Goal: Task Accomplishment & Management: Manage account settings

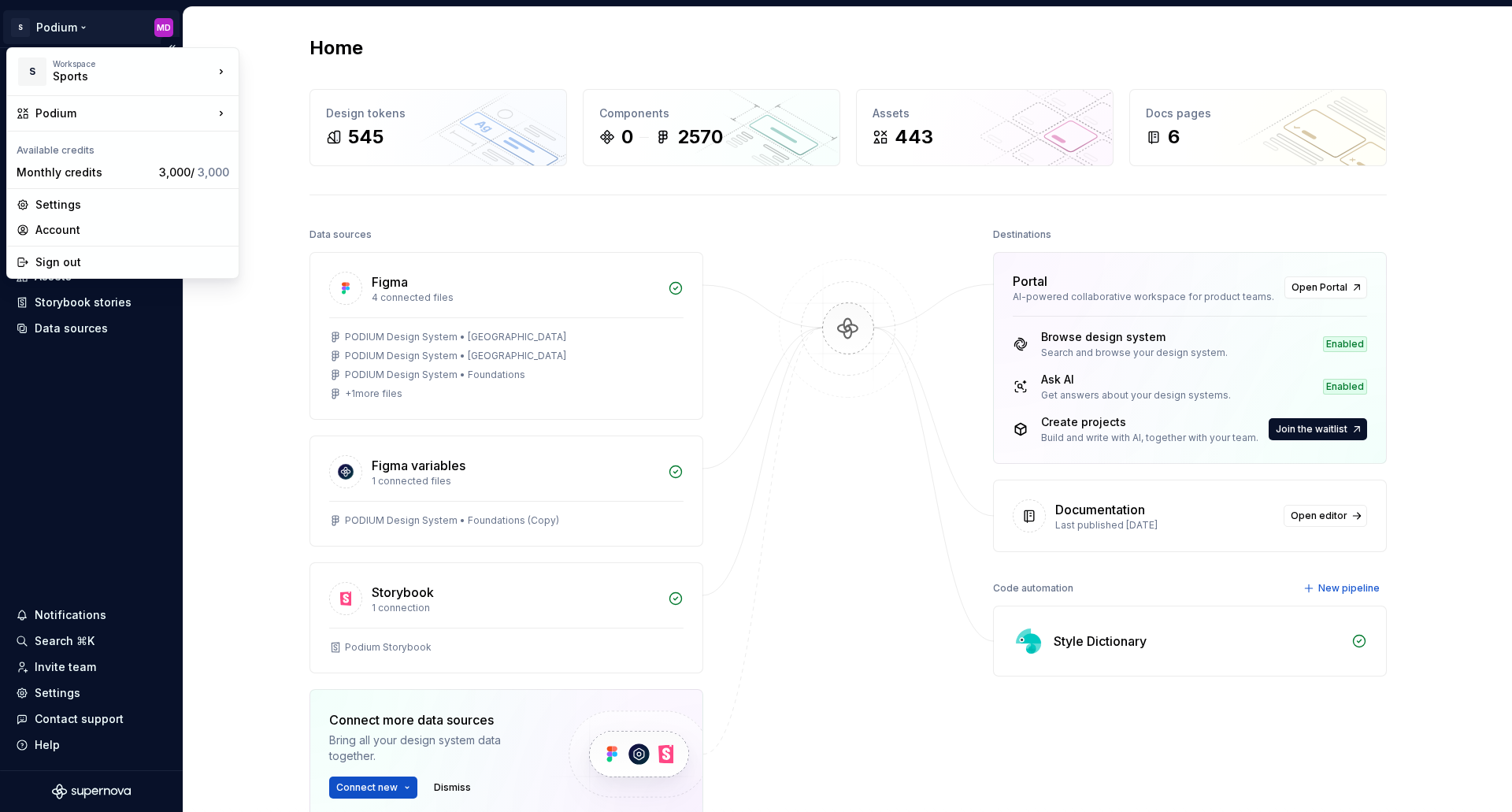
click at [77, 33] on html "S Podium MD Home Documentation Analytics Code automation Design system data Des…" at bounding box center [756, 406] width 1512 height 812
click at [138, 513] on html "S Podium MD Home Documentation Analytics Code automation Design system data Des…" at bounding box center [756, 406] width 1512 height 812
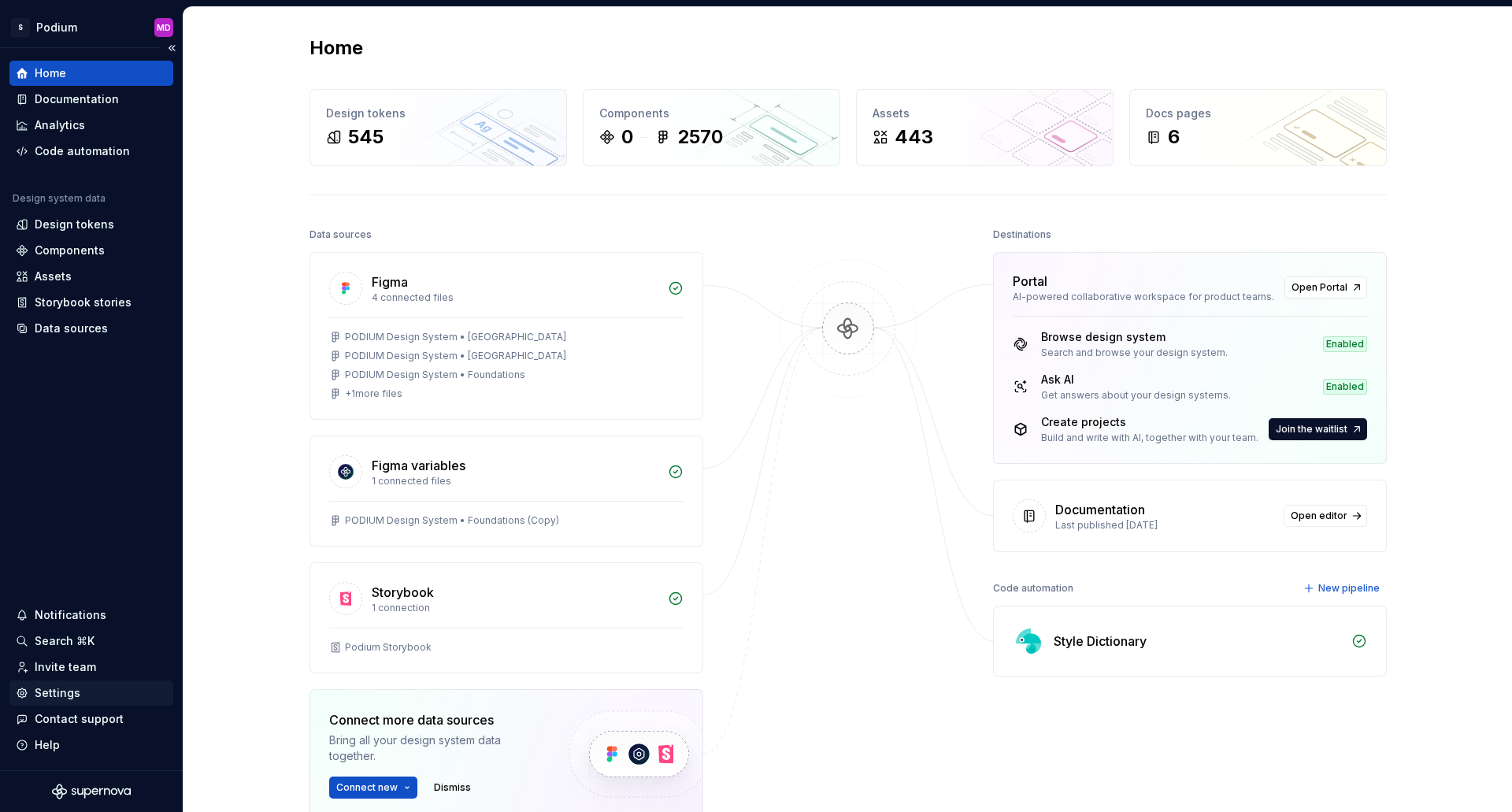
click at [71, 689] on div "Settings" at bounding box center [57, 692] width 46 height 16
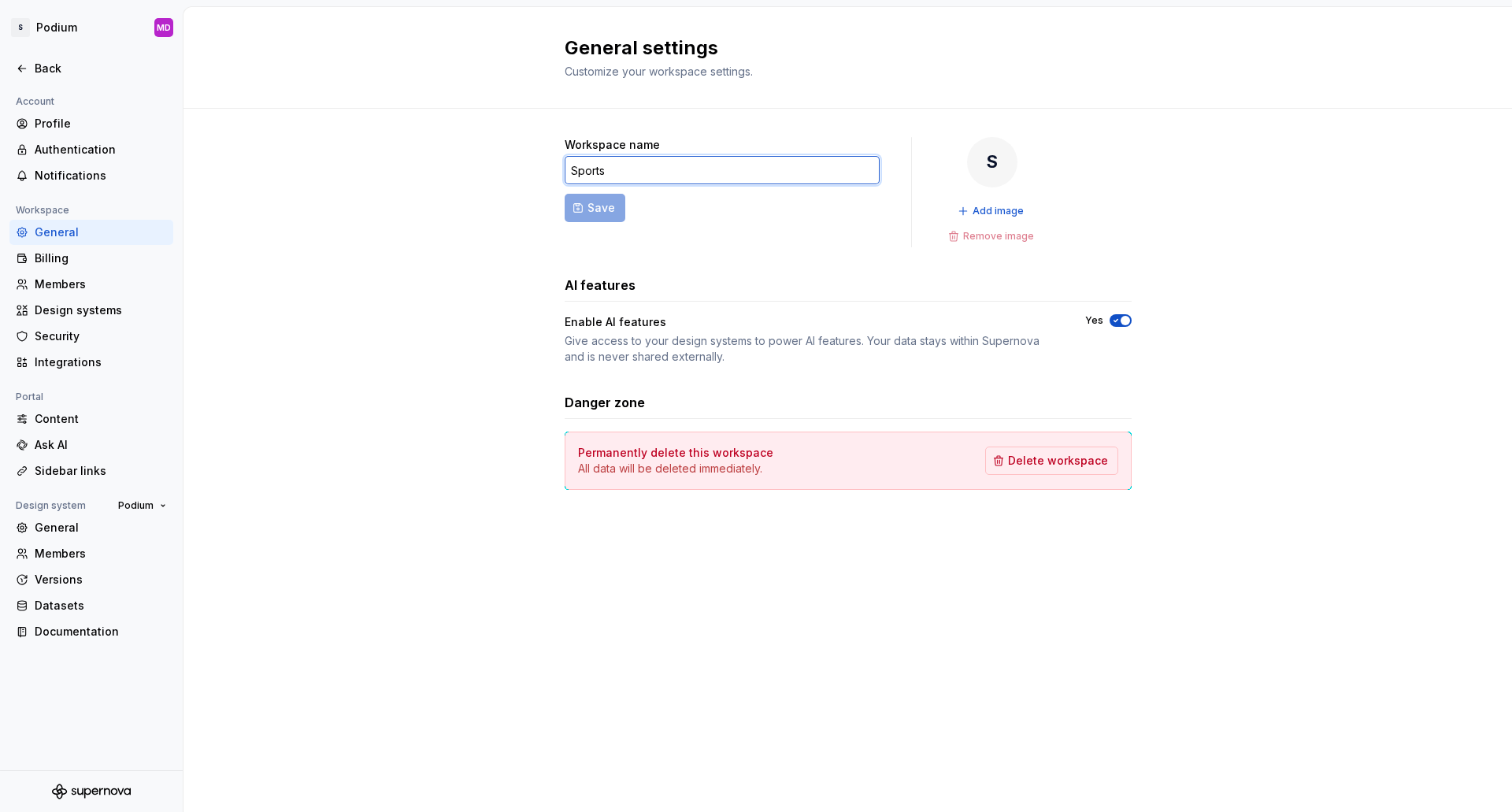
click at [620, 167] on input "Sports" at bounding box center [722, 170] width 315 height 29
type input "SportsOLD"
click at [601, 213] on span "Save" at bounding box center [602, 207] width 28 height 16
click at [429, 291] on div "Workspace name SportsOLD Save S Add image Remove image AI features Enable AI fe…" at bounding box center [848, 329] width 1329 height 441
click at [431, 291] on div "Workspace name SportsOLD Save S Add image Remove image AI features Enable AI fe…" at bounding box center [848, 329] width 1329 height 441
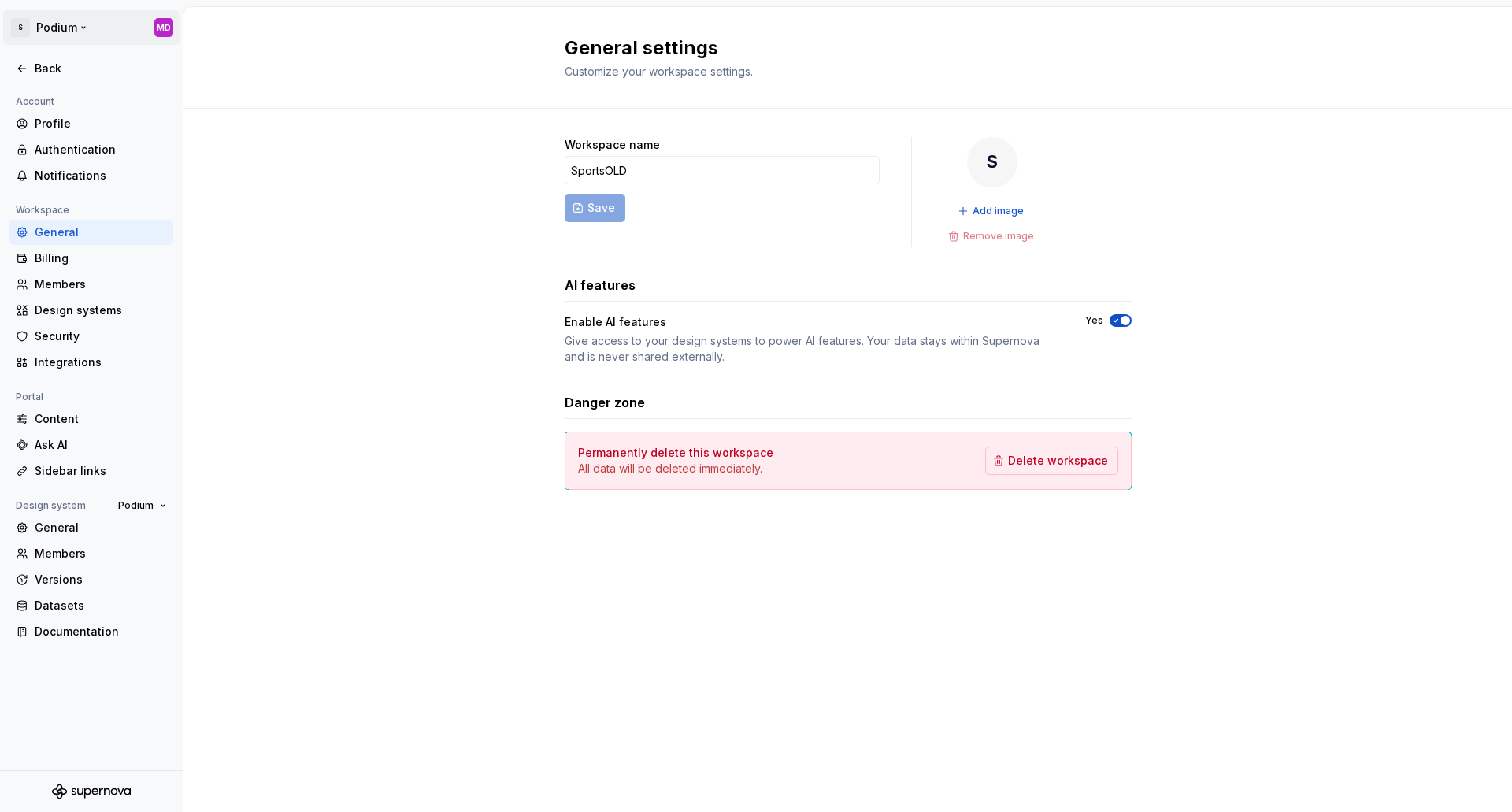
click at [46, 36] on html "S Podium MD Back Account Profile Authentication Notifications Workspace General…" at bounding box center [756, 406] width 1512 height 812
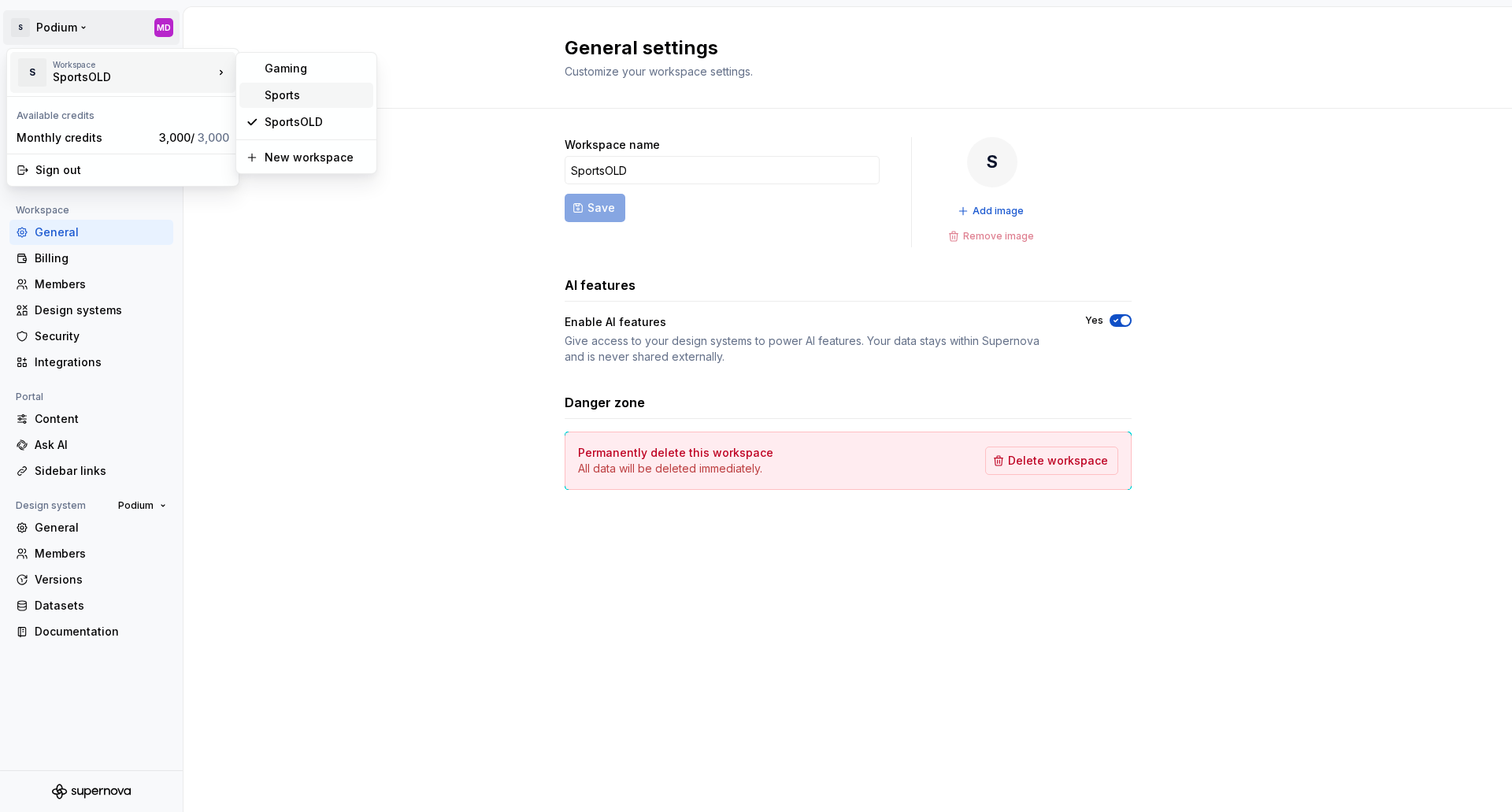
click at [294, 94] on div "Sports" at bounding box center [315, 95] width 102 height 16
